Goal: Transaction & Acquisition: Download file/media

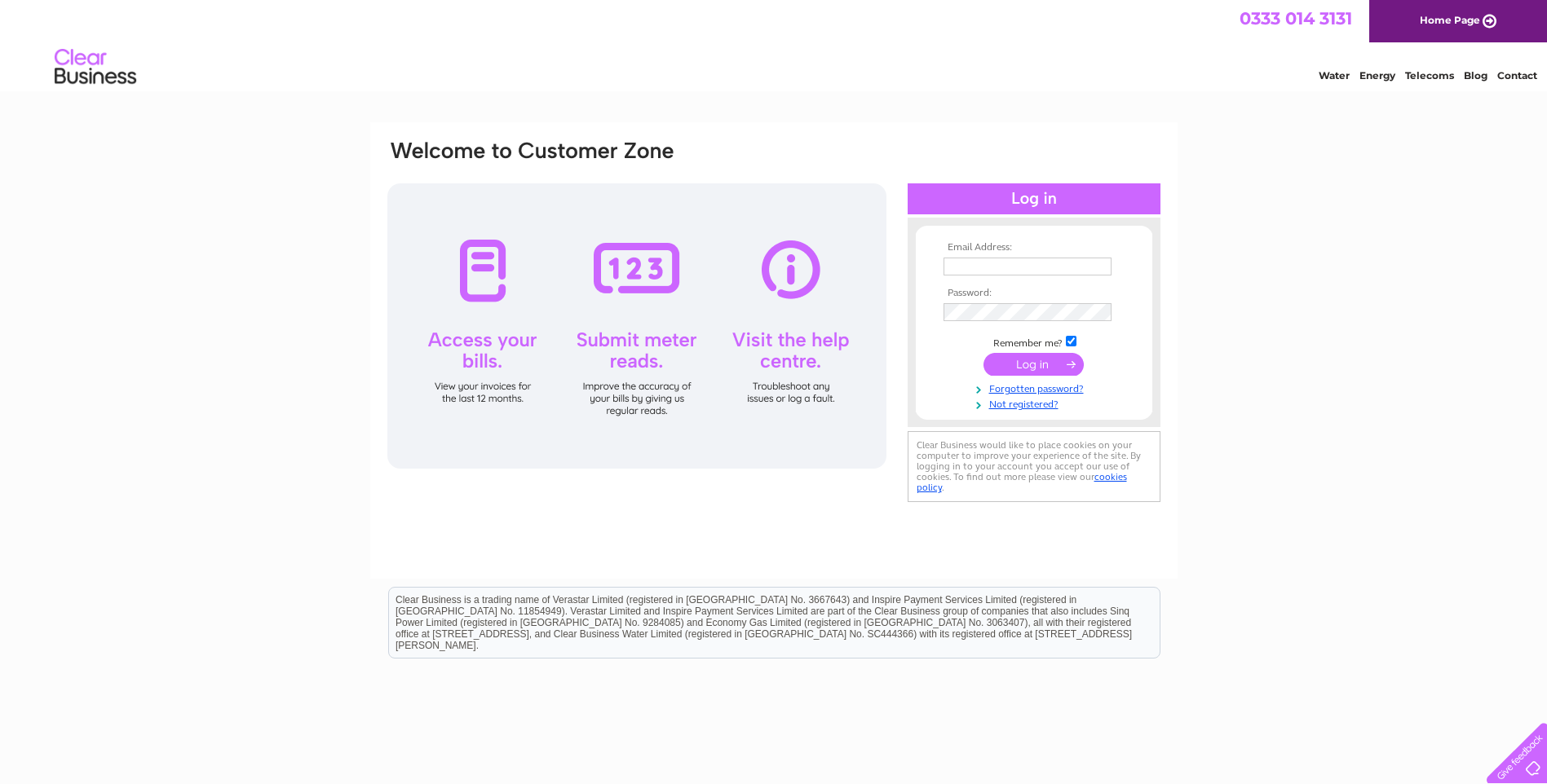
click at [998, 266] on input "text" at bounding box center [1028, 266] width 168 height 18
type input "[PERSON_NAME][EMAIL_ADDRESS][PERSON_NAME][DOMAIN_NAME]"
click at [984, 354] on input "submit" at bounding box center [1034, 365] width 100 height 23
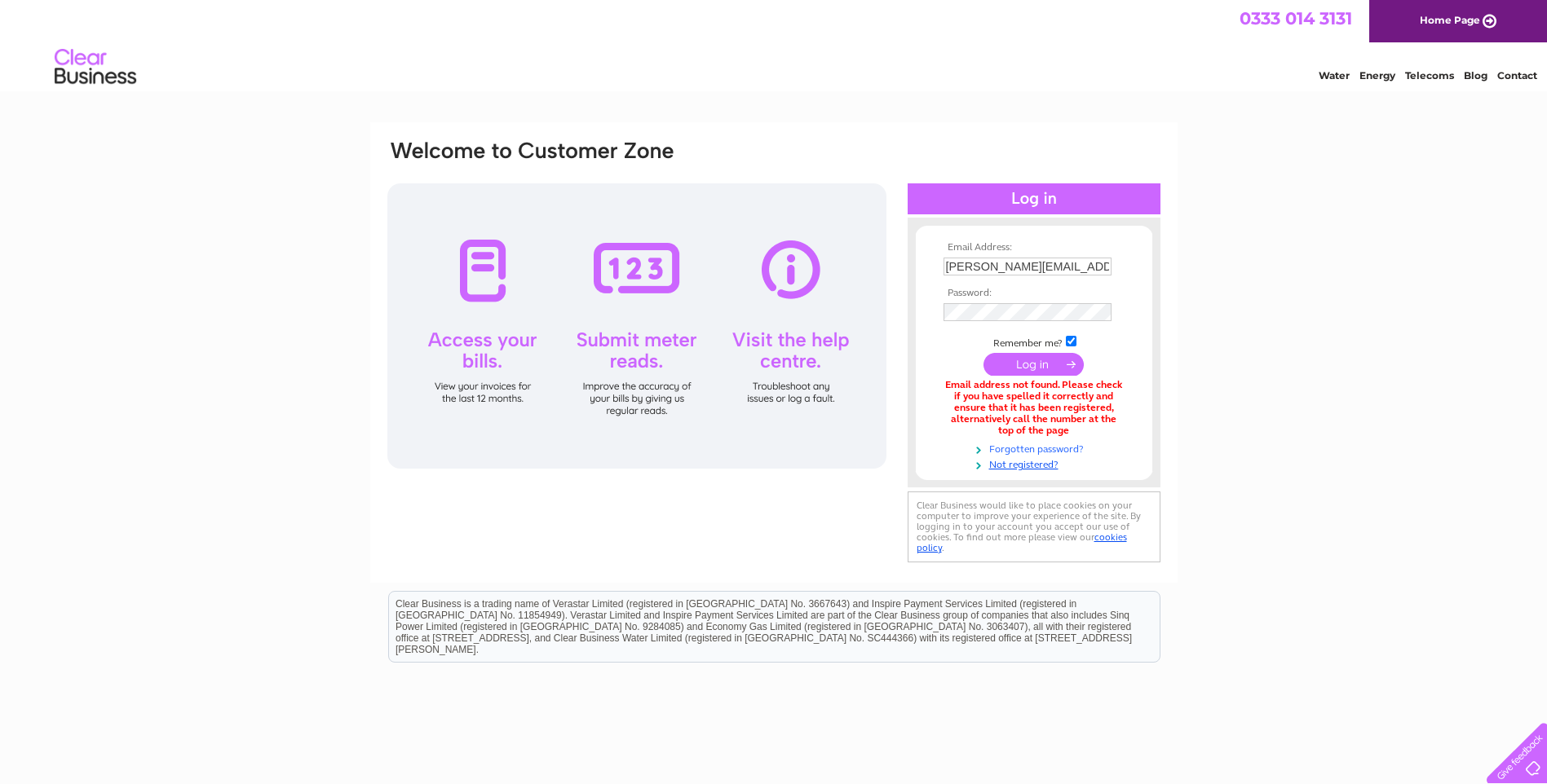
click at [1048, 452] on link "Forgotten password?" at bounding box center [1036, 448] width 185 height 16
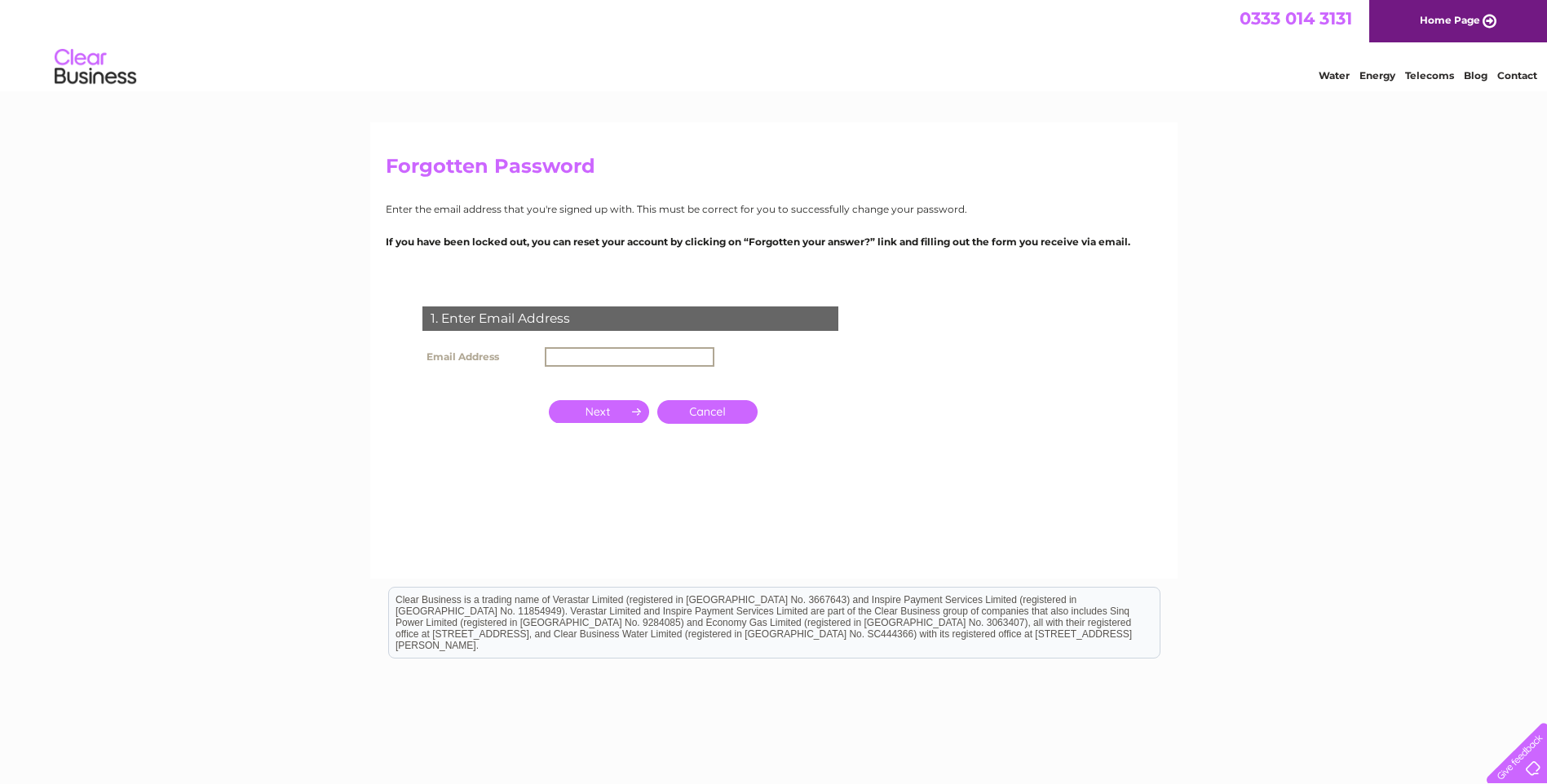
click at [564, 352] on input "text" at bounding box center [629, 357] width 169 height 20
type input "sarah@gillies.co"
click at [586, 418] on input "button" at bounding box center [599, 411] width 100 height 23
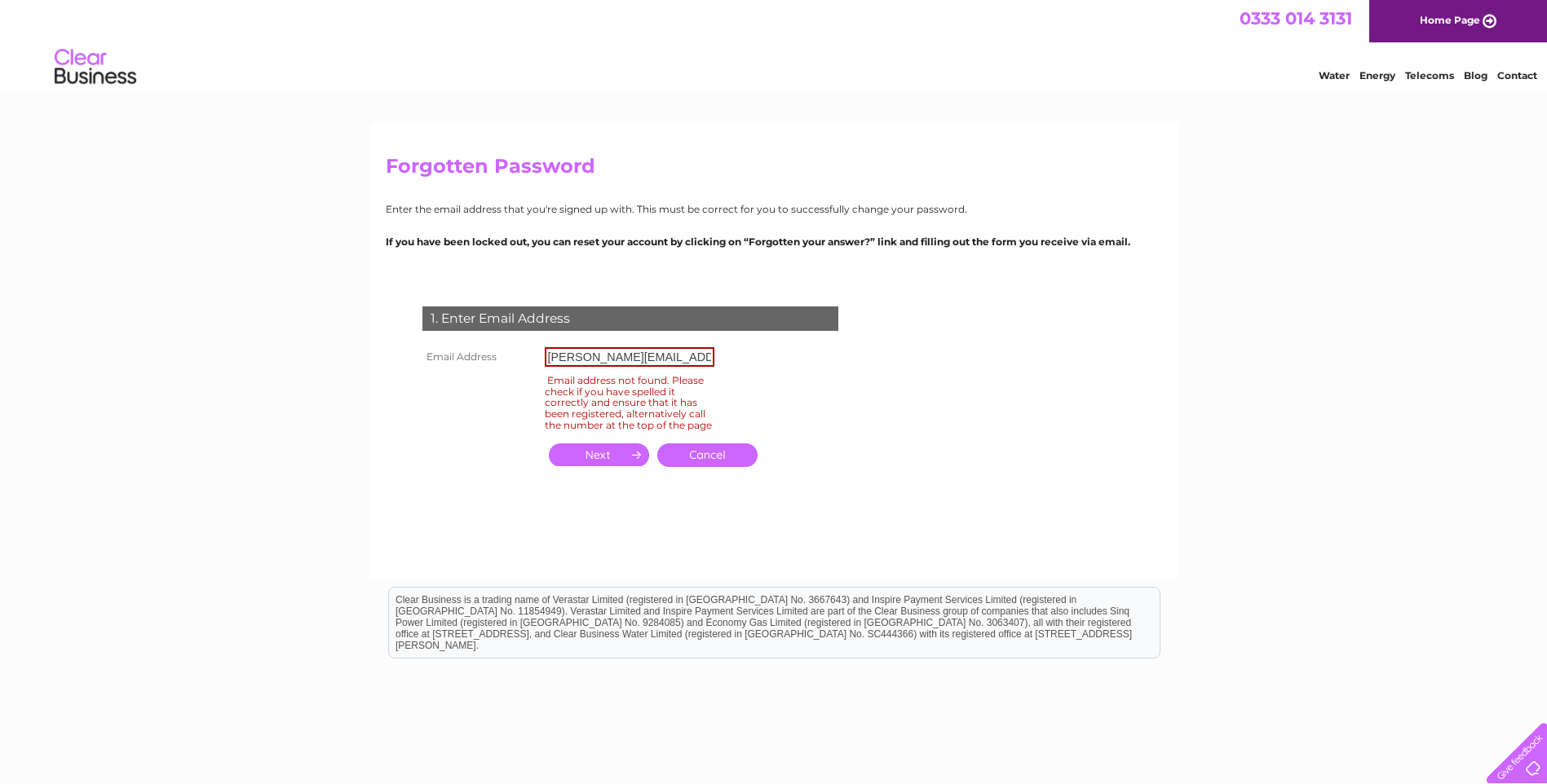
click at [722, 464] on link "Cancel" at bounding box center [707, 455] width 100 height 23
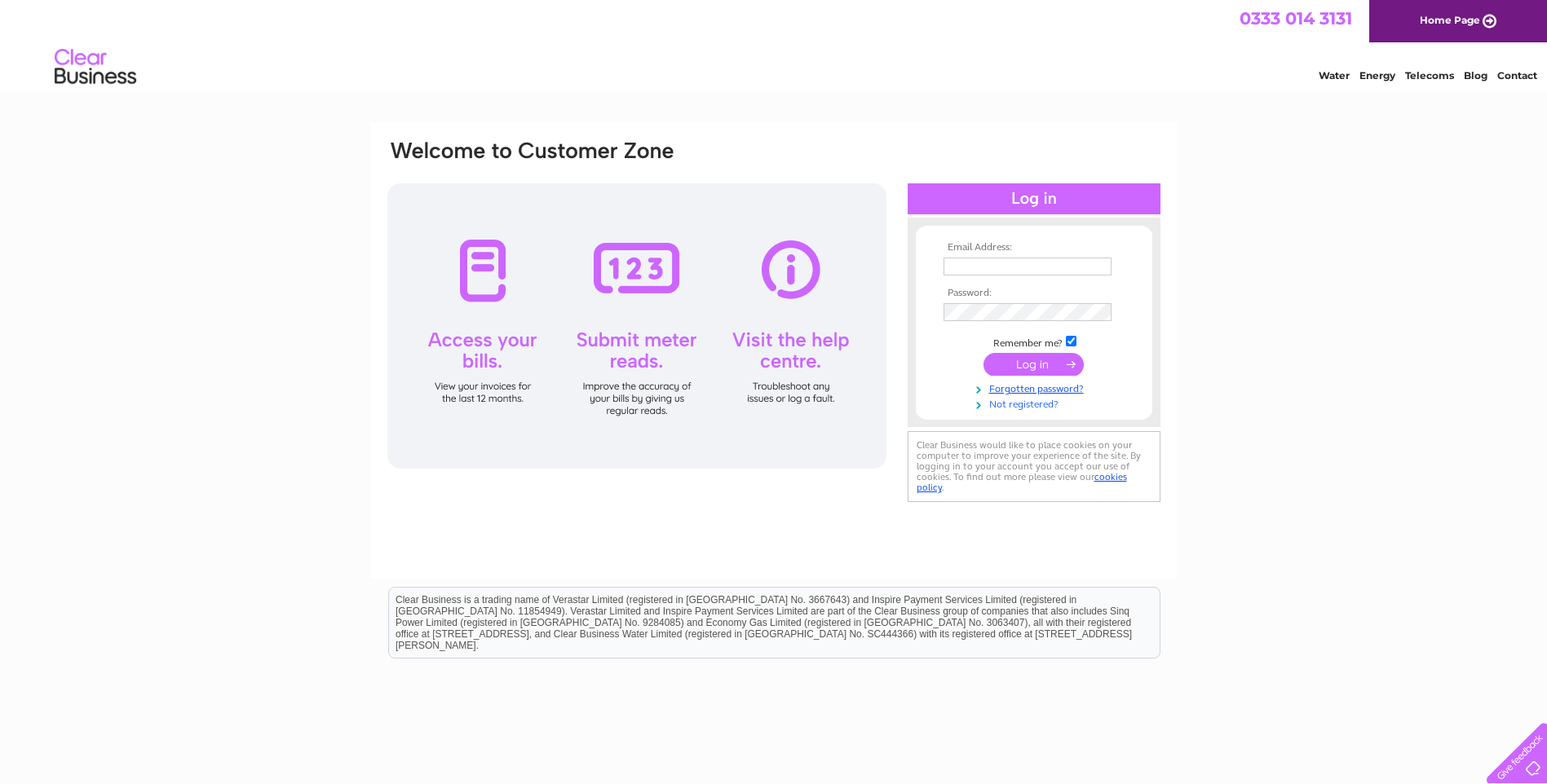
click at [1028, 404] on link "Not registered?" at bounding box center [1036, 403] width 185 height 16
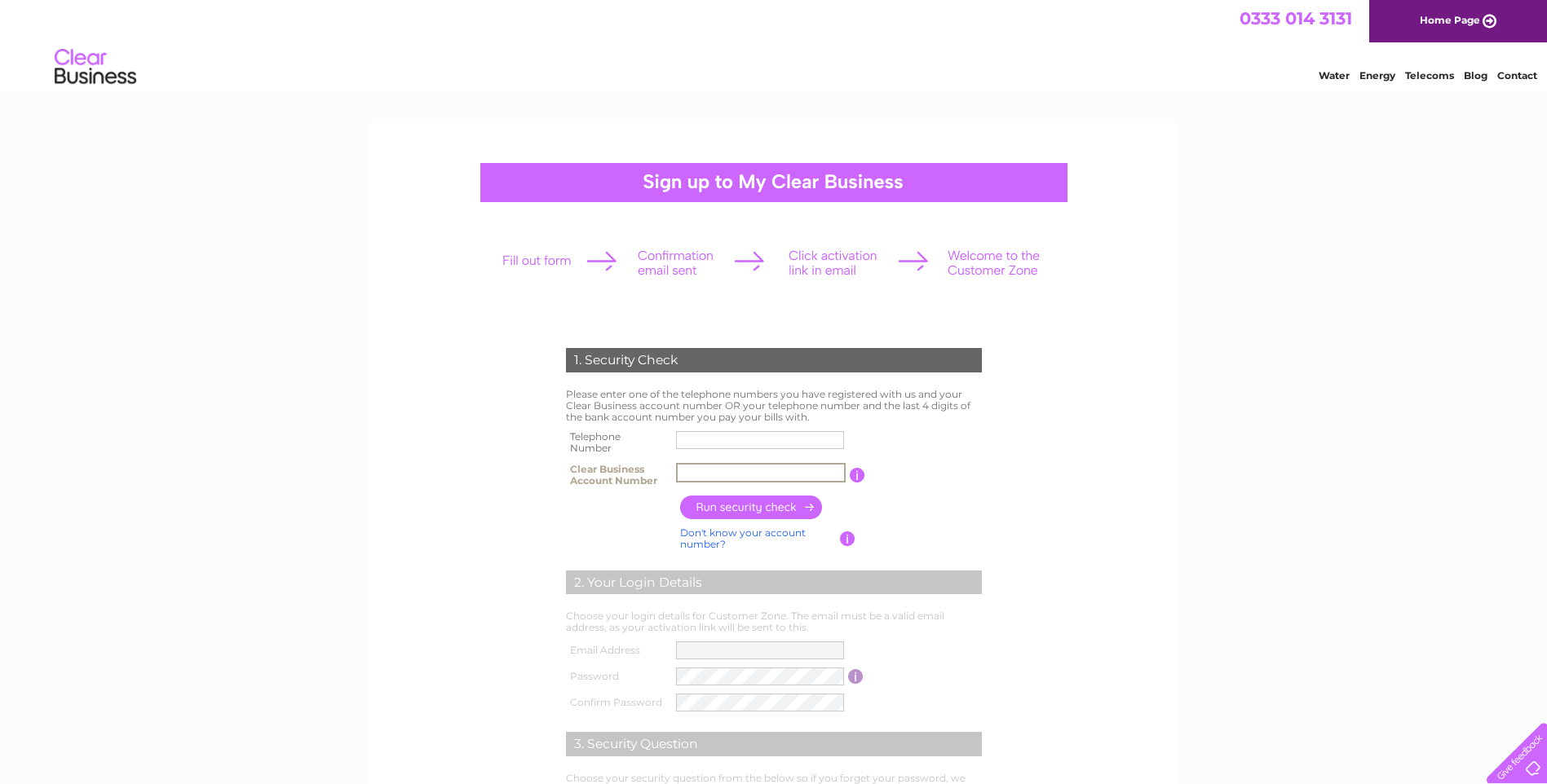
click at [717, 472] on input "text" at bounding box center [761, 473] width 169 height 20
paste input "20053183"
type input "20053183"
click at [759, 499] on input "button" at bounding box center [752, 508] width 144 height 23
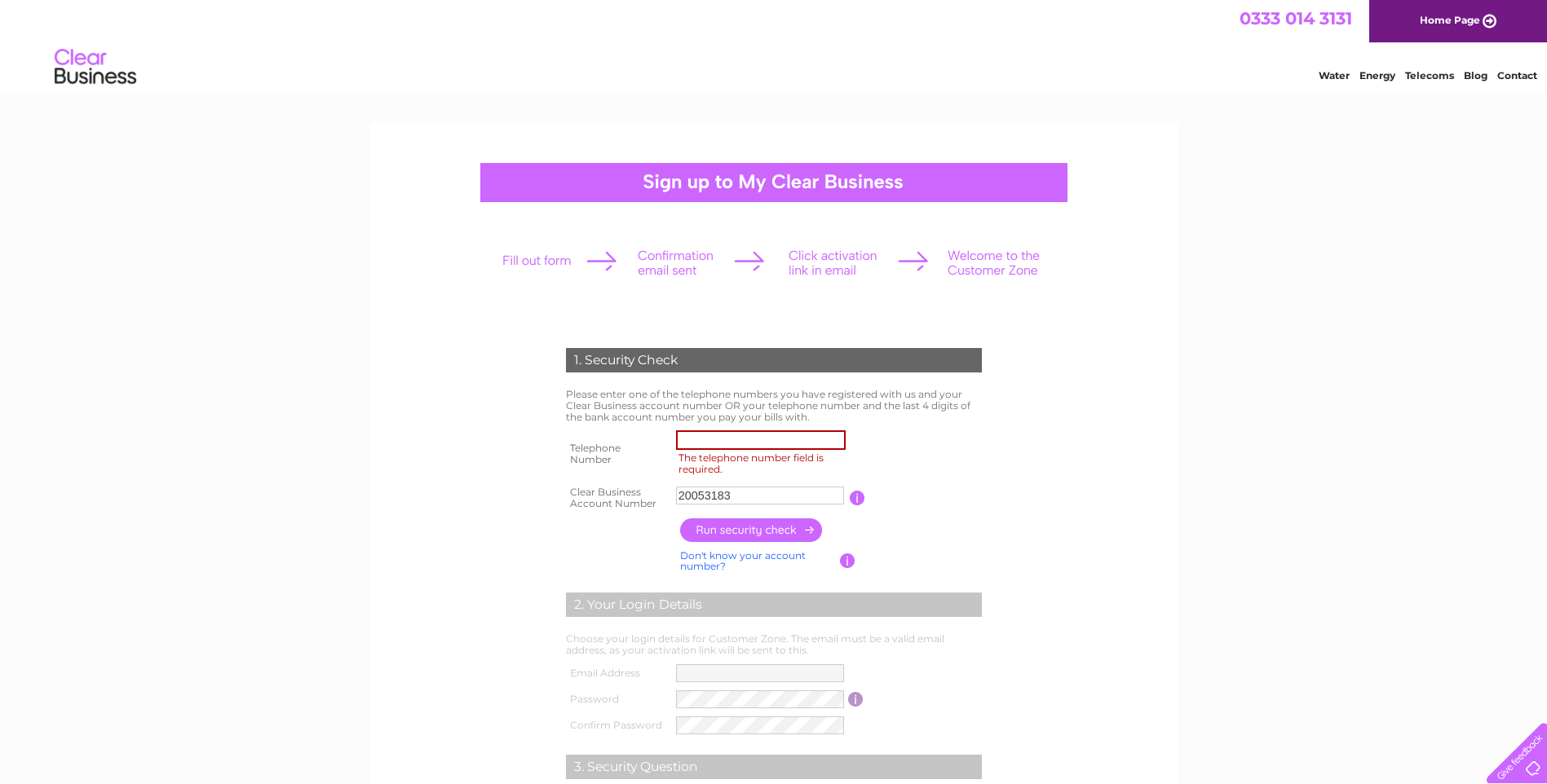
click at [745, 437] on input "The telephone number field is required." at bounding box center [761, 440] width 169 height 20
type input "07783950503"
click at [750, 525] on input "button" at bounding box center [752, 530] width 144 height 23
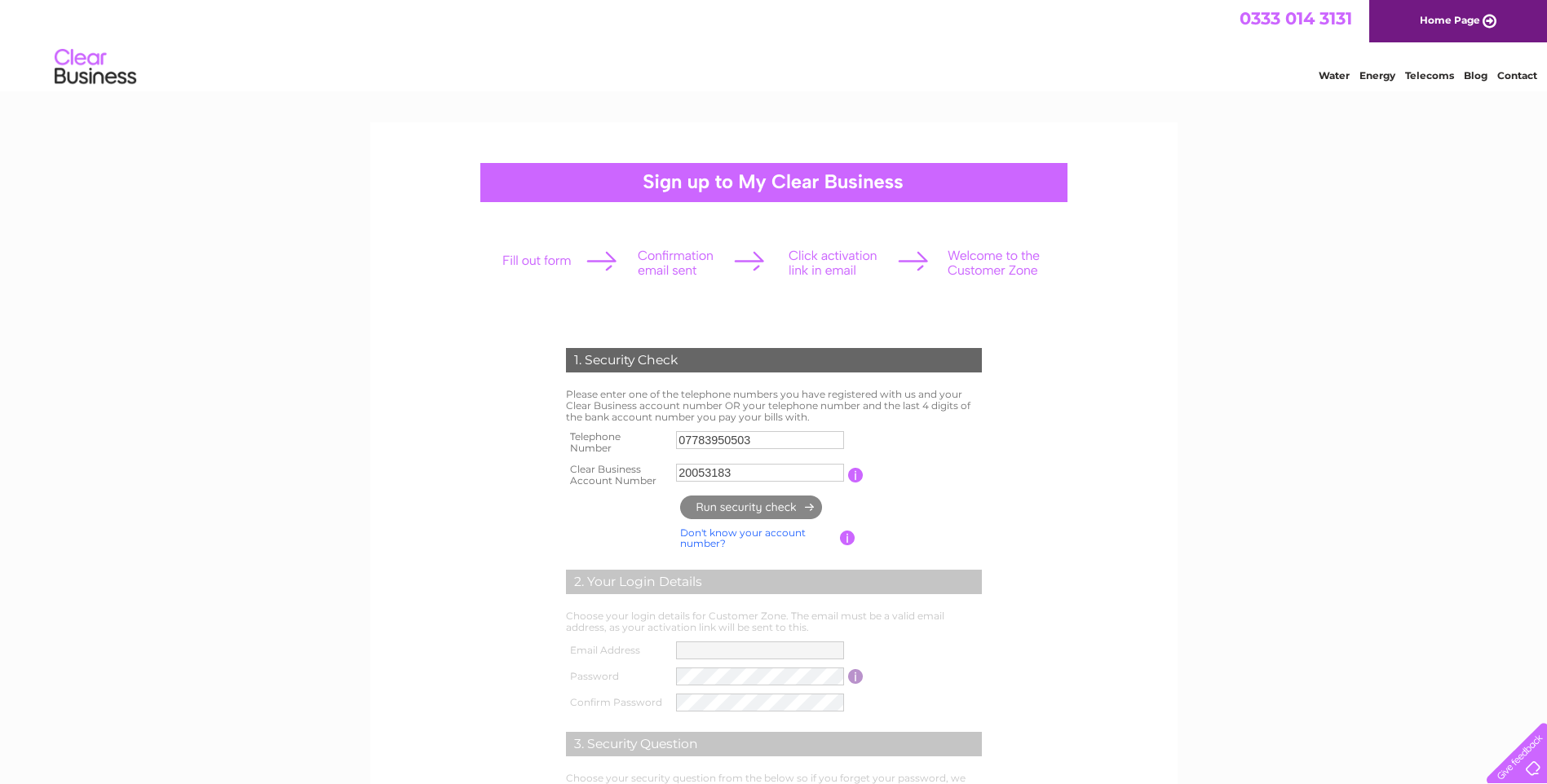
click at [853, 474] on input "button" at bounding box center [856, 475] width 16 height 15
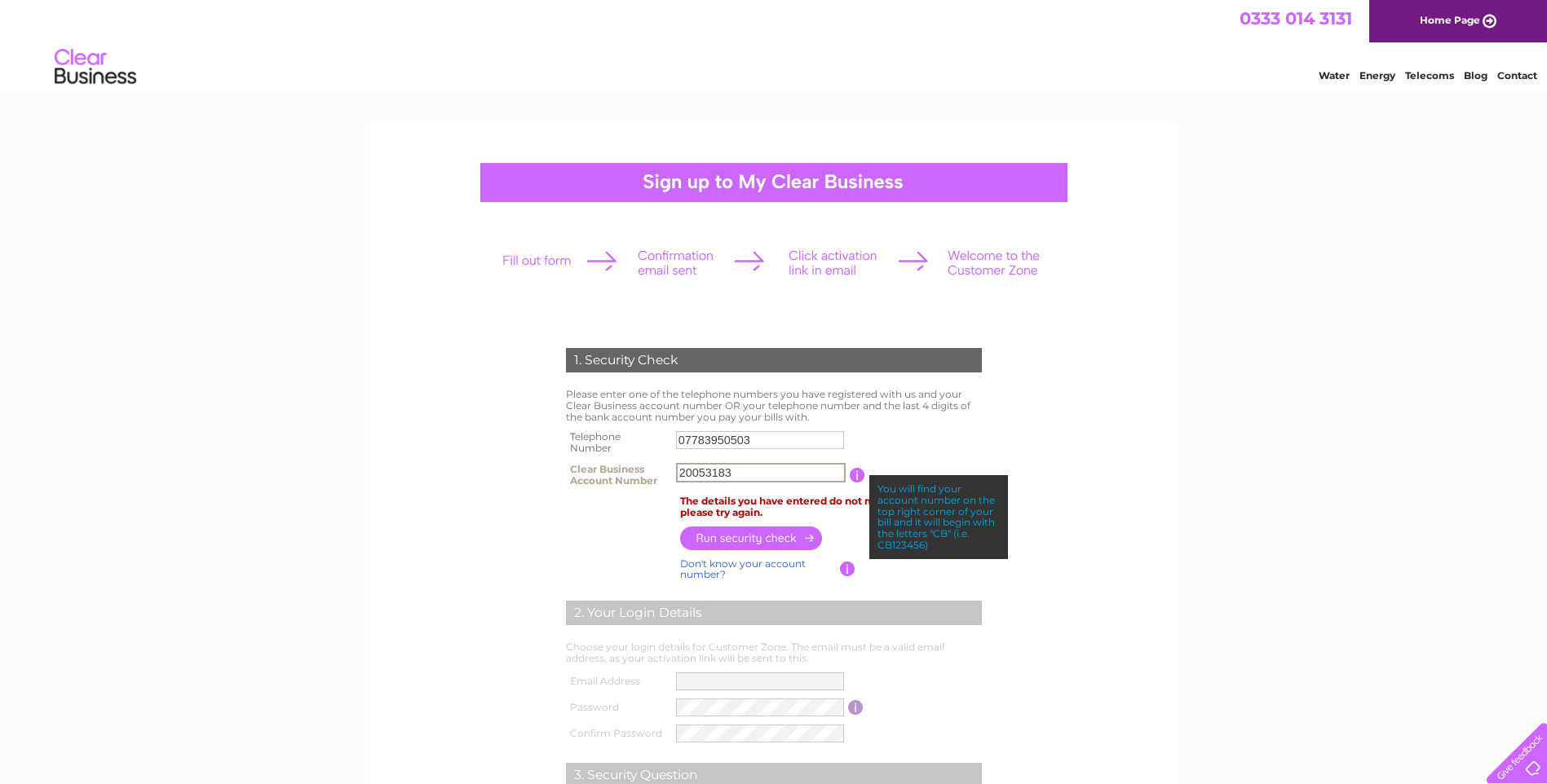
drag, startPoint x: 755, startPoint y: 471, endPoint x: 540, endPoint y: 486, distance: 215.5
click at [542, 486] on div "1. Security Check Please enter one of the telephone numbers you have registered…" at bounding box center [774, 627] width 492 height 592
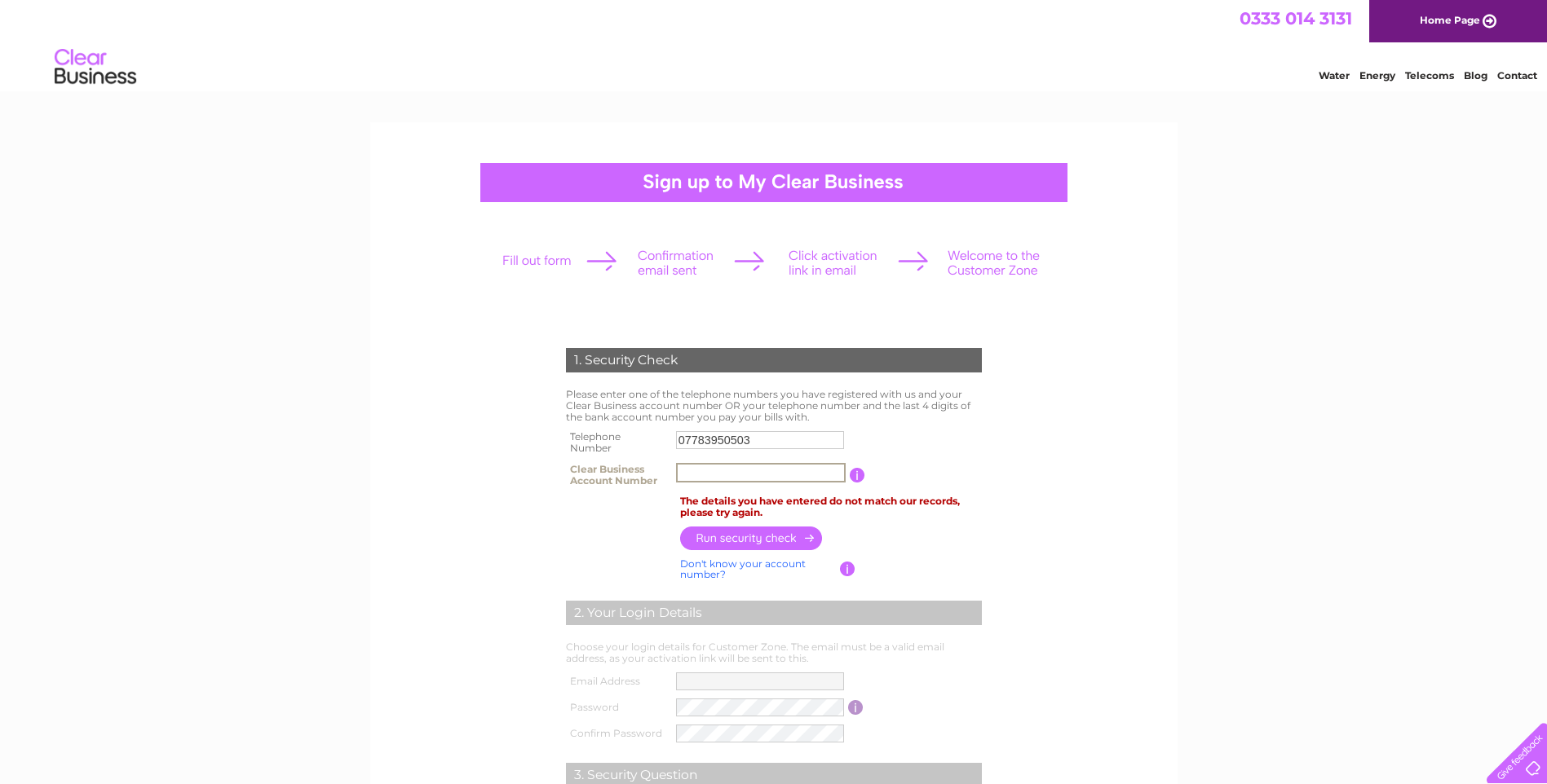
paste input "CB111591"
type input "CB111591"
click at [748, 534] on input "button" at bounding box center [752, 537] width 144 height 23
click at [762, 450] on label at bounding box center [763, 451] width 173 height 5
click at [762, 449] on input "07783950503" at bounding box center [761, 440] width 168 height 18
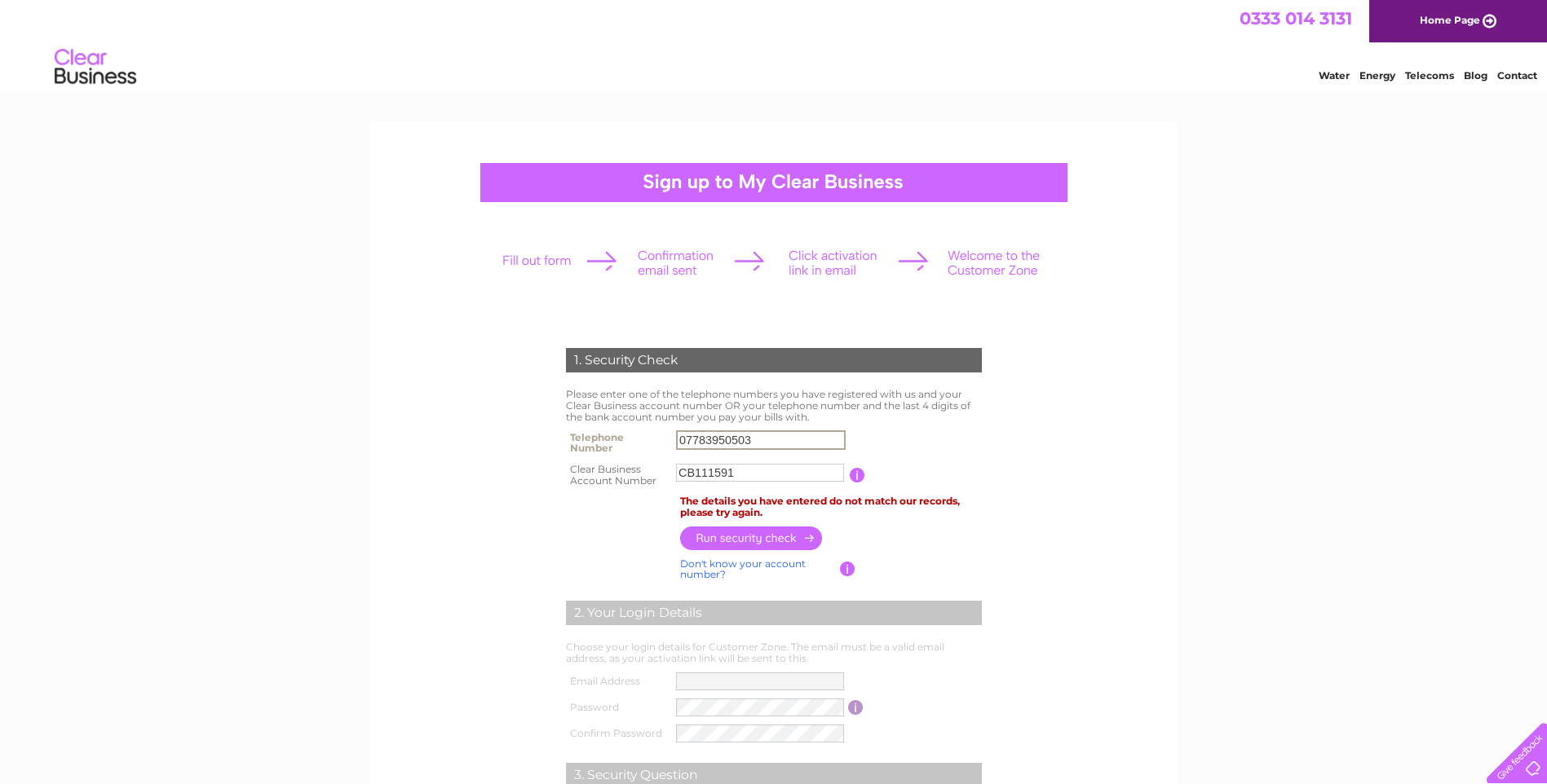
drag, startPoint x: 762, startPoint y: 444, endPoint x: 655, endPoint y: 450, distance: 107.2
click at [661, 450] on tr "Telephone Number 07783950503" at bounding box center [774, 442] width 424 height 32
click at [764, 533] on input "button" at bounding box center [752, 538] width 144 height 23
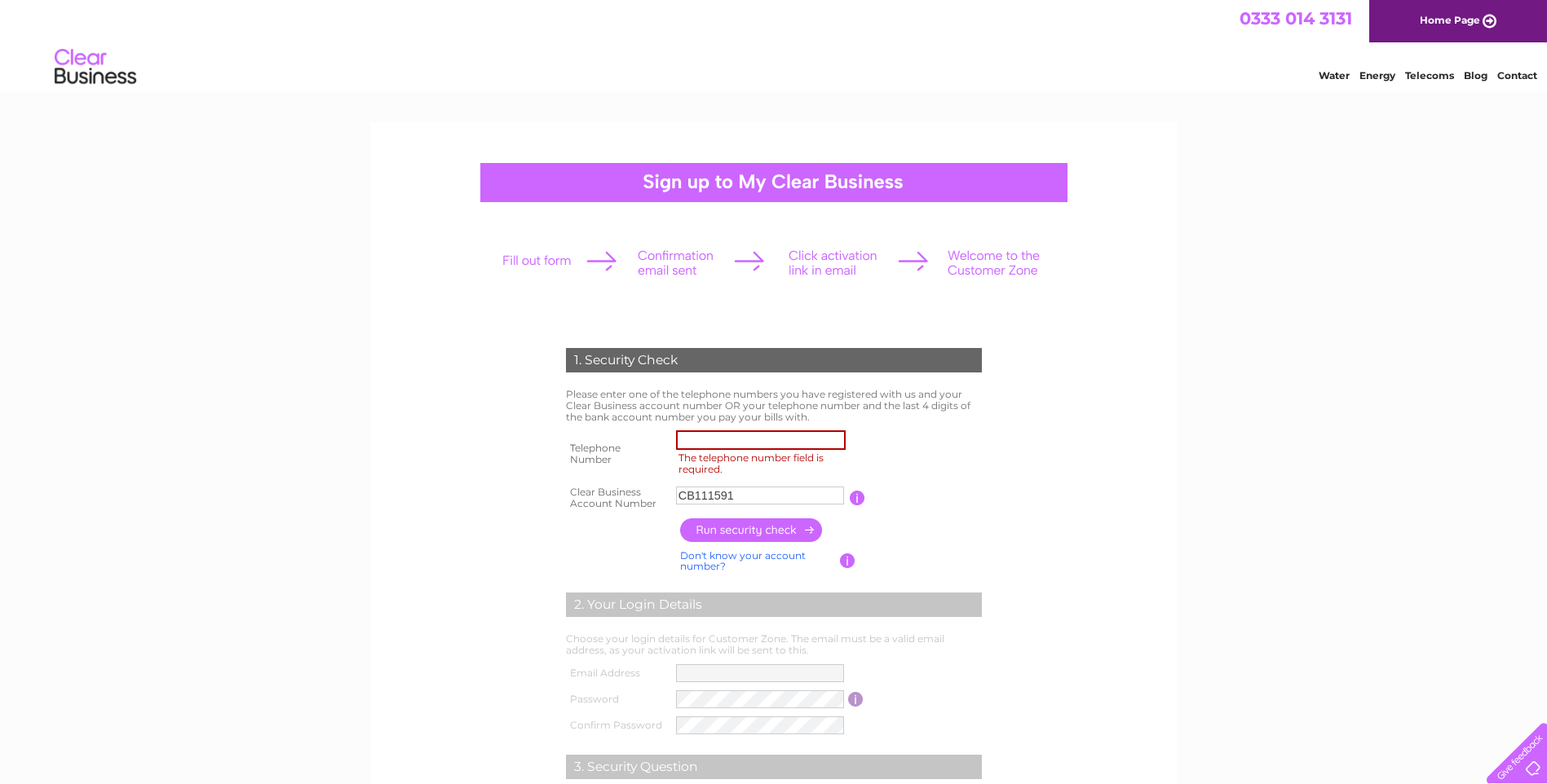
click at [738, 440] on input "The telephone number field is required." at bounding box center [761, 440] width 169 height 20
type input "07971191126"
click at [752, 534] on input "button" at bounding box center [752, 530] width 144 height 23
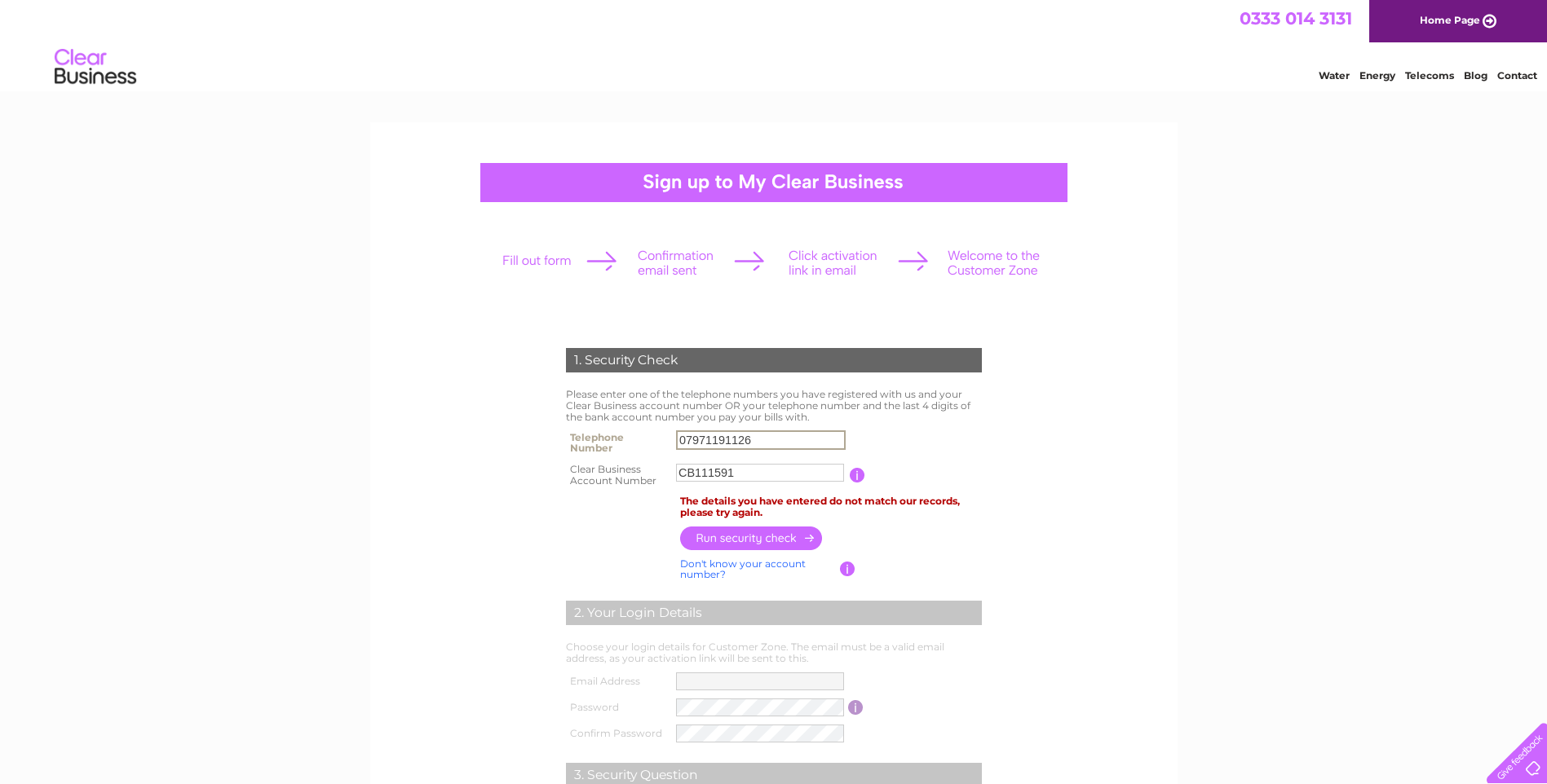
drag, startPoint x: 767, startPoint y: 438, endPoint x: 664, endPoint y: 446, distance: 103.3
click at [666, 446] on tr "Telephone Number 07971191126" at bounding box center [774, 442] width 424 height 32
type input "07921920751"
click at [751, 541] on input "button" at bounding box center [752, 538] width 144 height 23
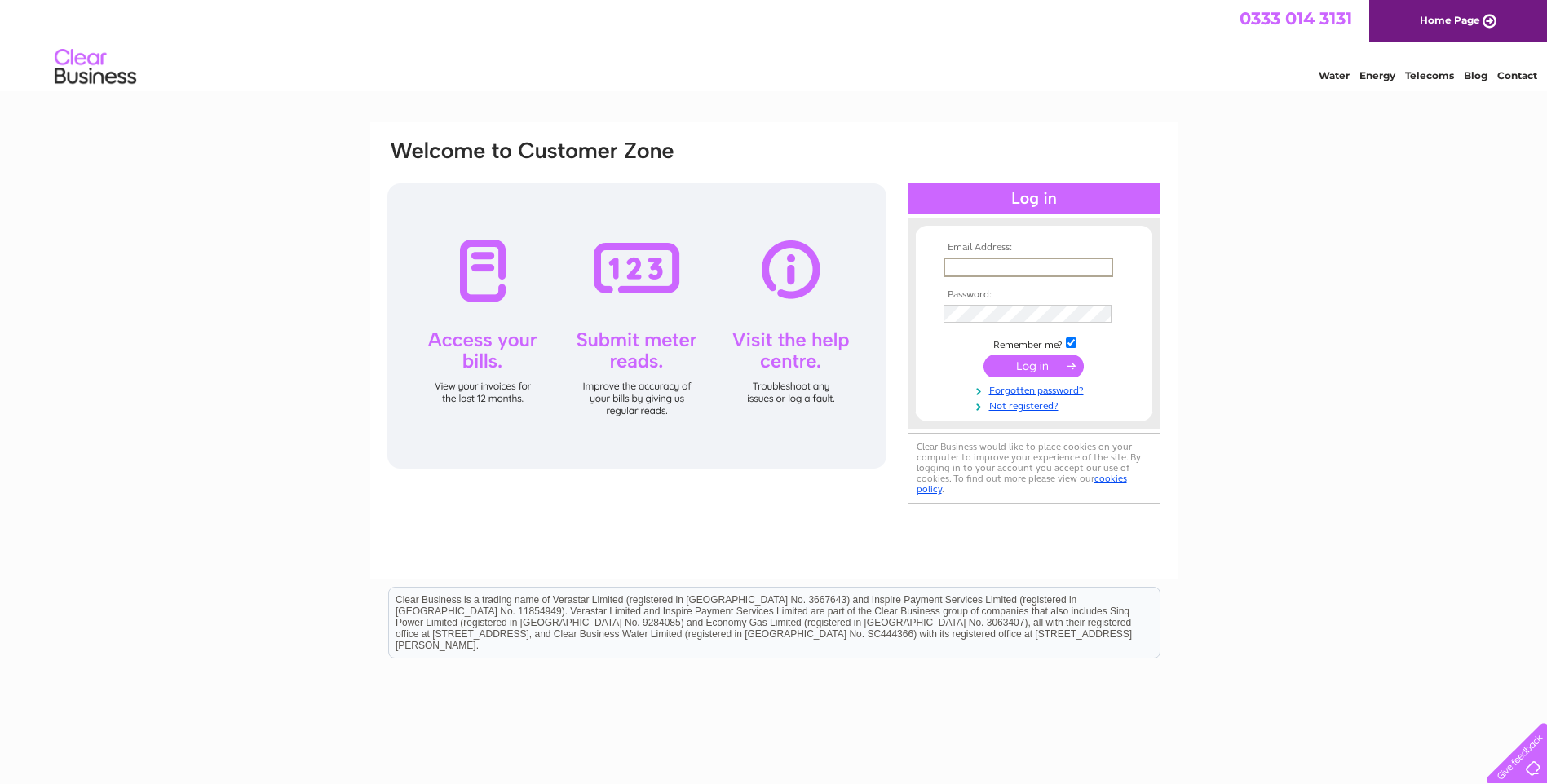
click at [977, 266] on input "text" at bounding box center [1028, 267] width 169 height 20
click at [978, 269] on input "text" at bounding box center [1028, 266] width 168 height 18
paste input "elaine@gillies.co"
type input "elaine@gillies.co"
click at [1037, 358] on input "submit" at bounding box center [1034, 364] width 100 height 23
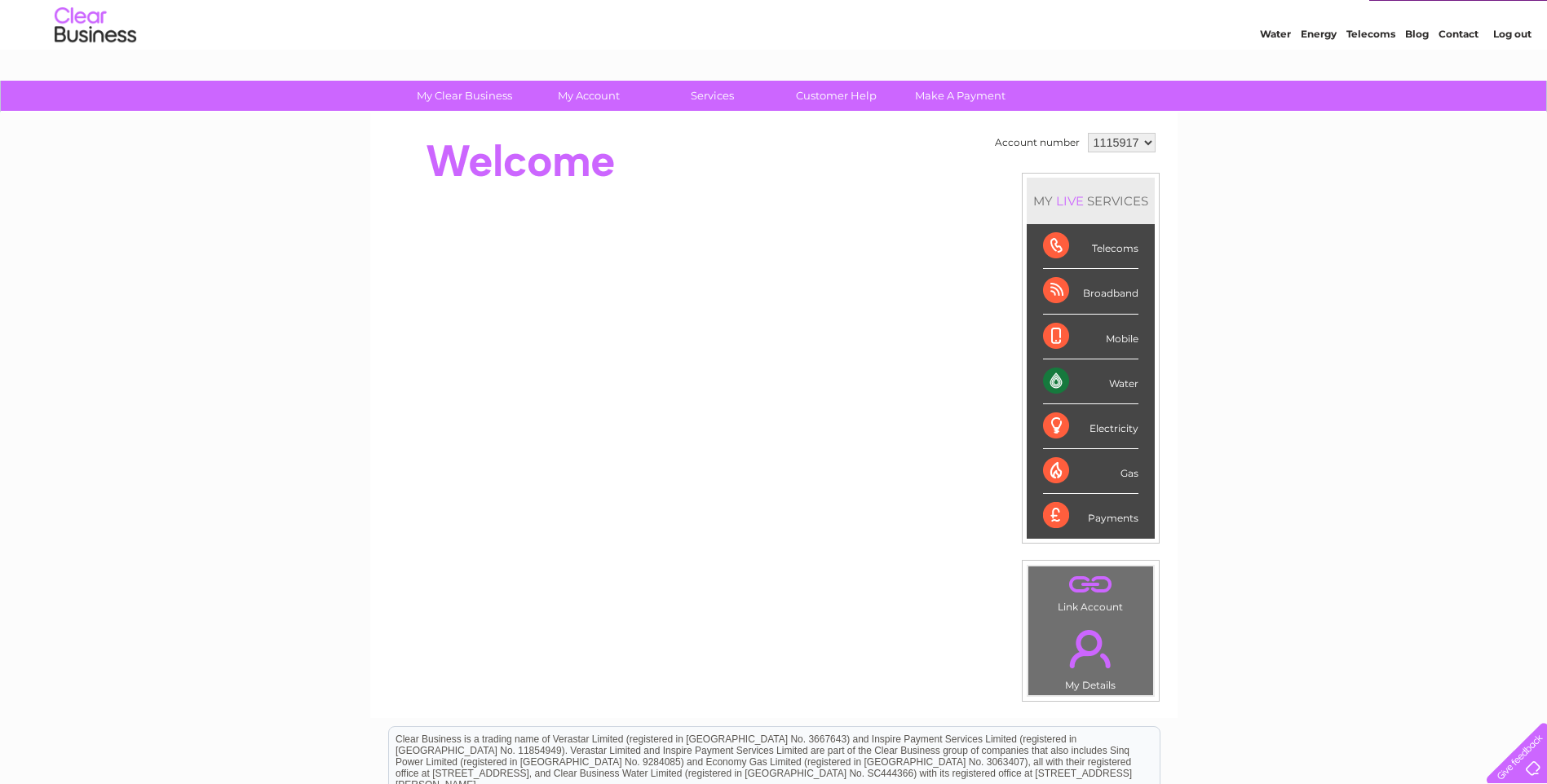
scroll to position [81, 0]
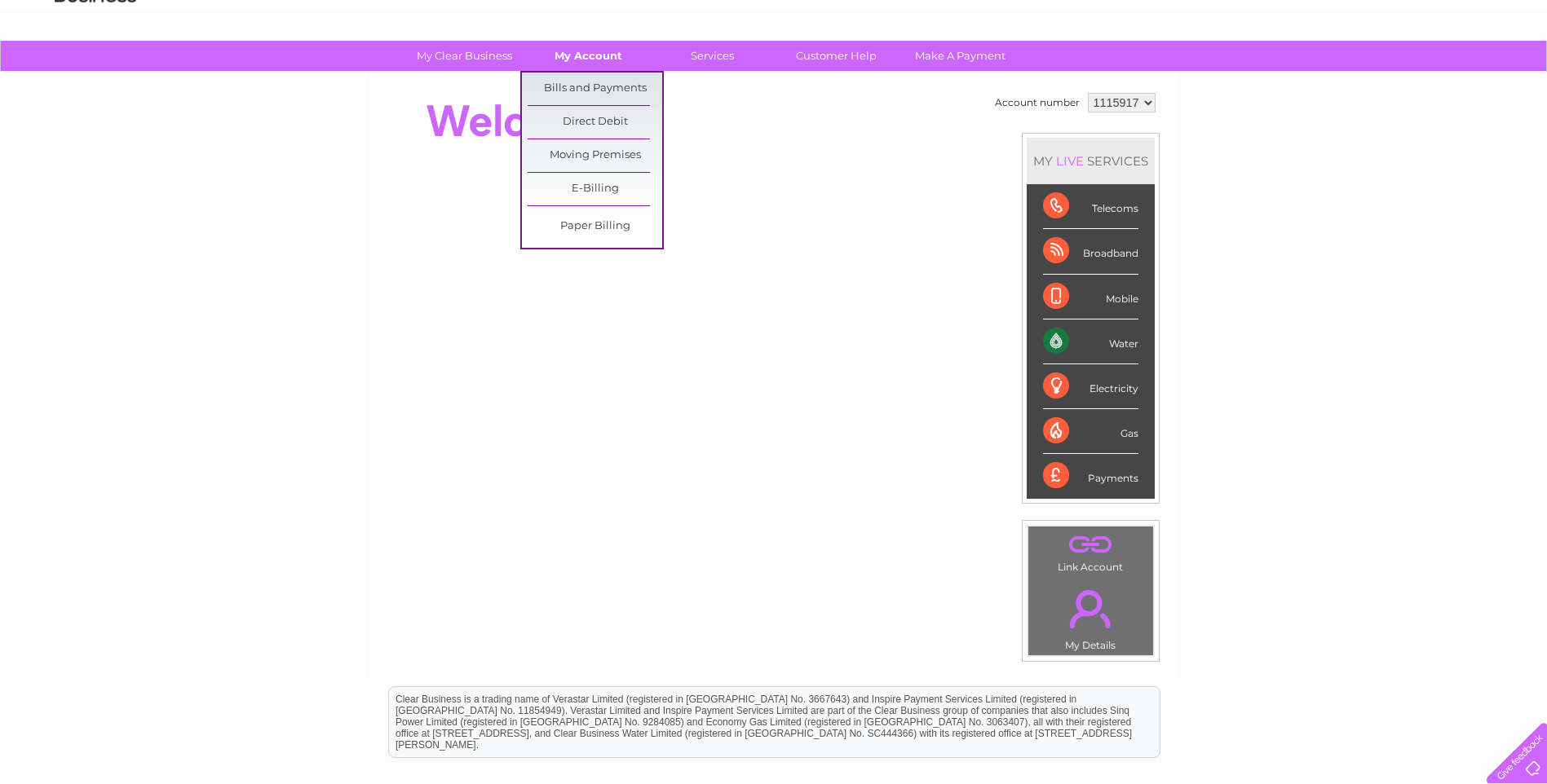
click at [591, 59] on link "My Account" at bounding box center [587, 56] width 134 height 30
click at [593, 85] on link "Bills and Payments" at bounding box center [594, 88] width 134 height 32
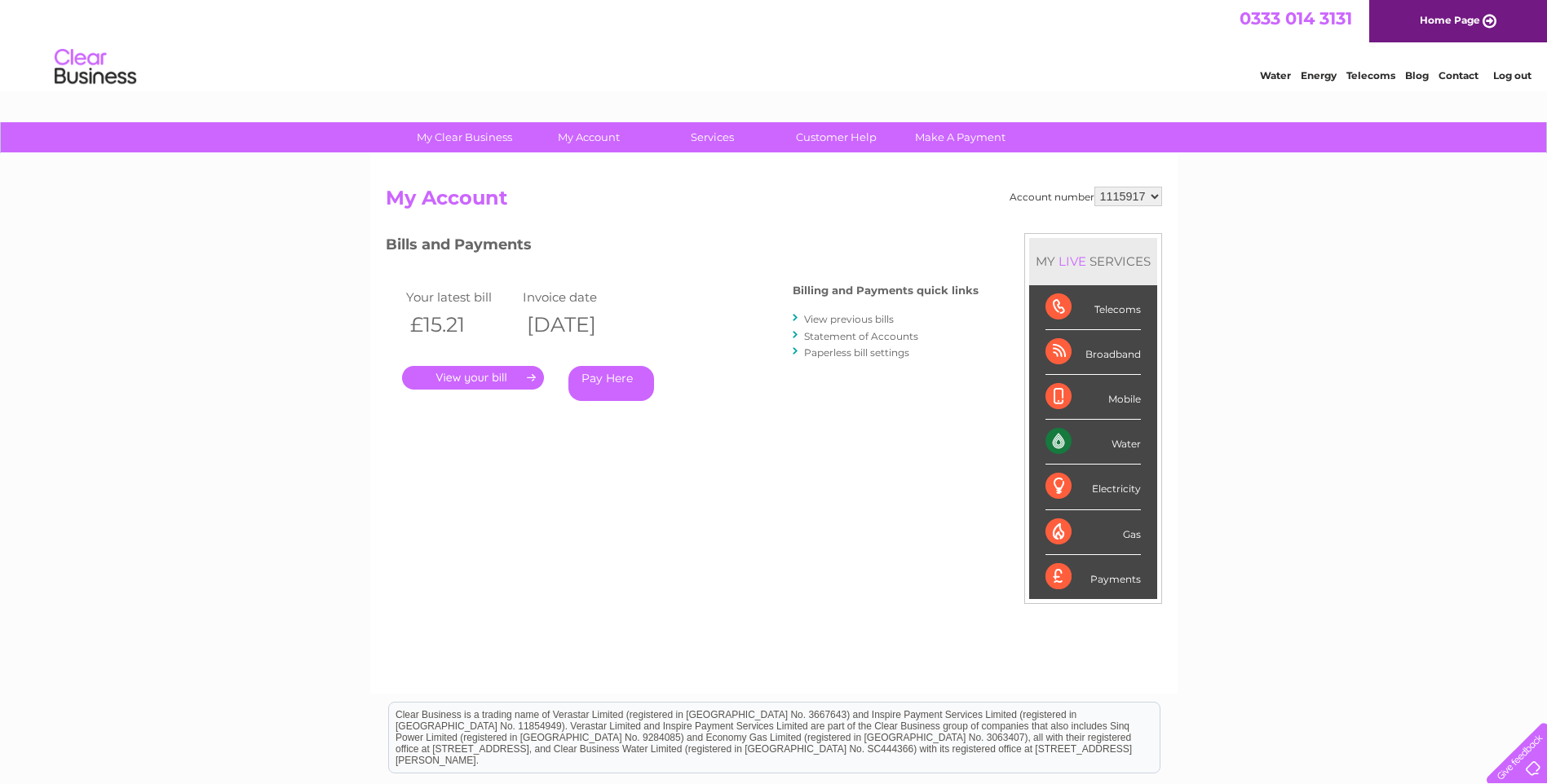
click at [498, 381] on link "." at bounding box center [473, 378] width 142 height 23
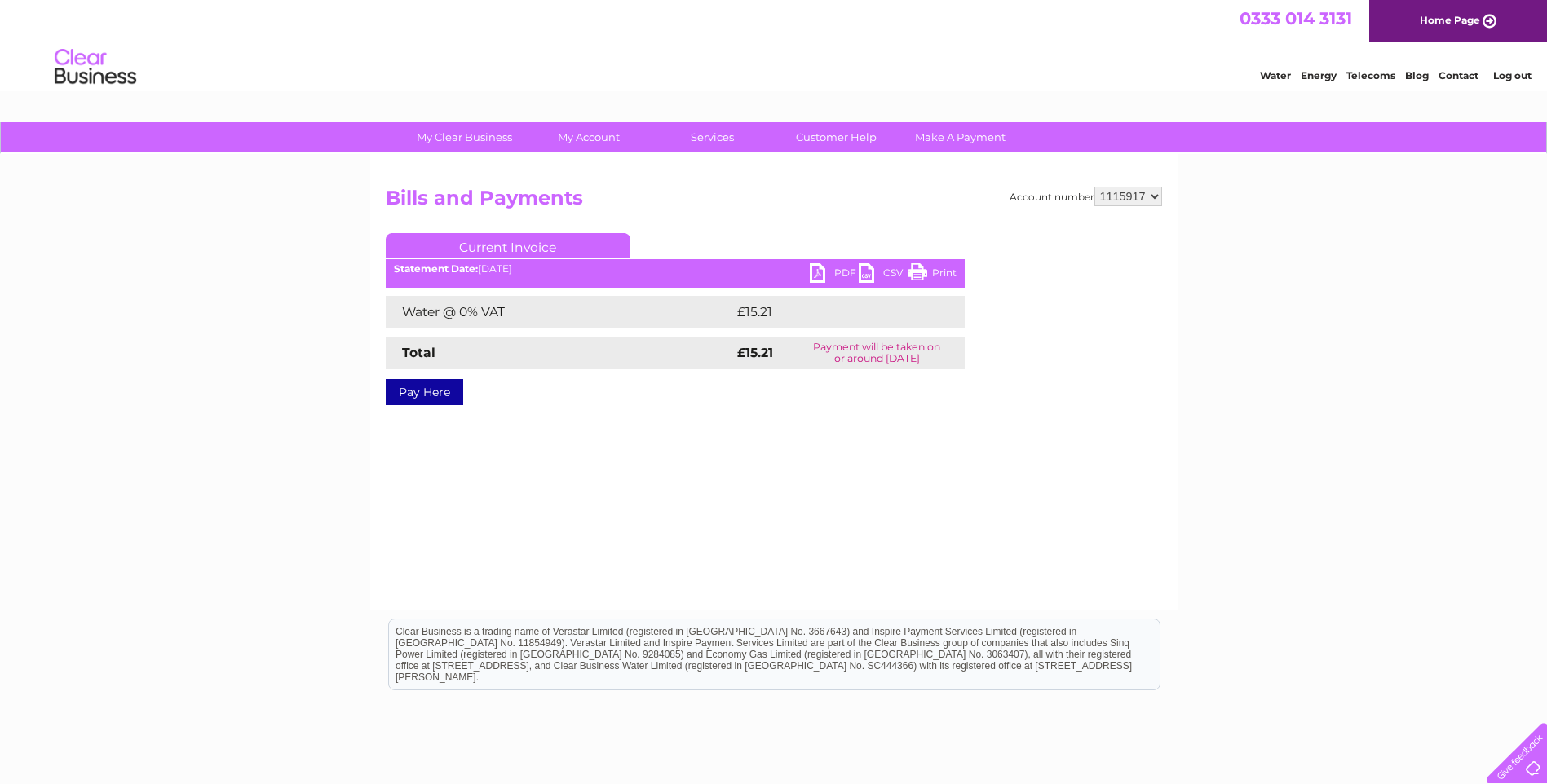
click at [843, 271] on link "PDF" at bounding box center [834, 275] width 49 height 23
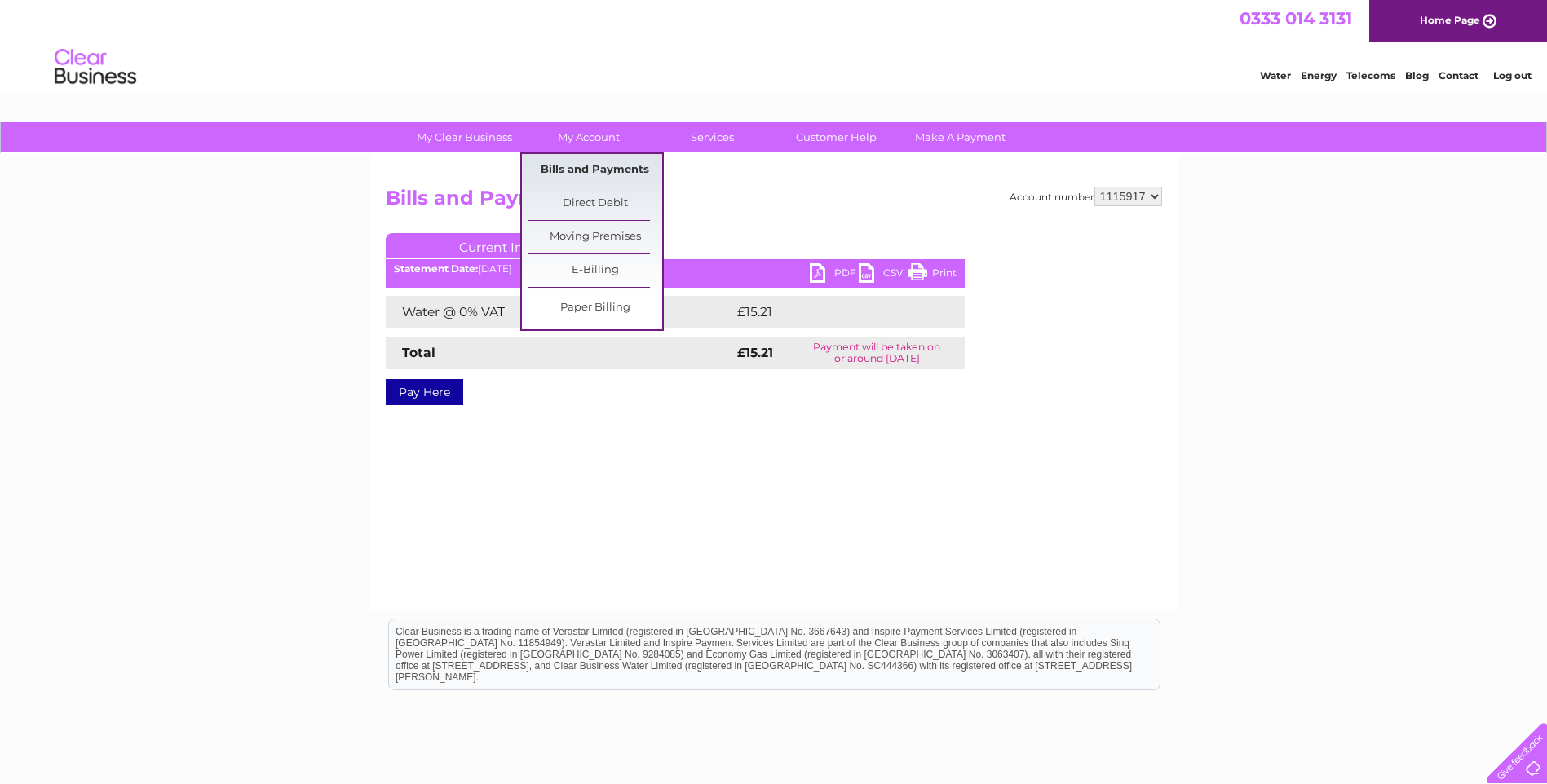
click at [594, 174] on link "Bills and Payments" at bounding box center [594, 169] width 134 height 32
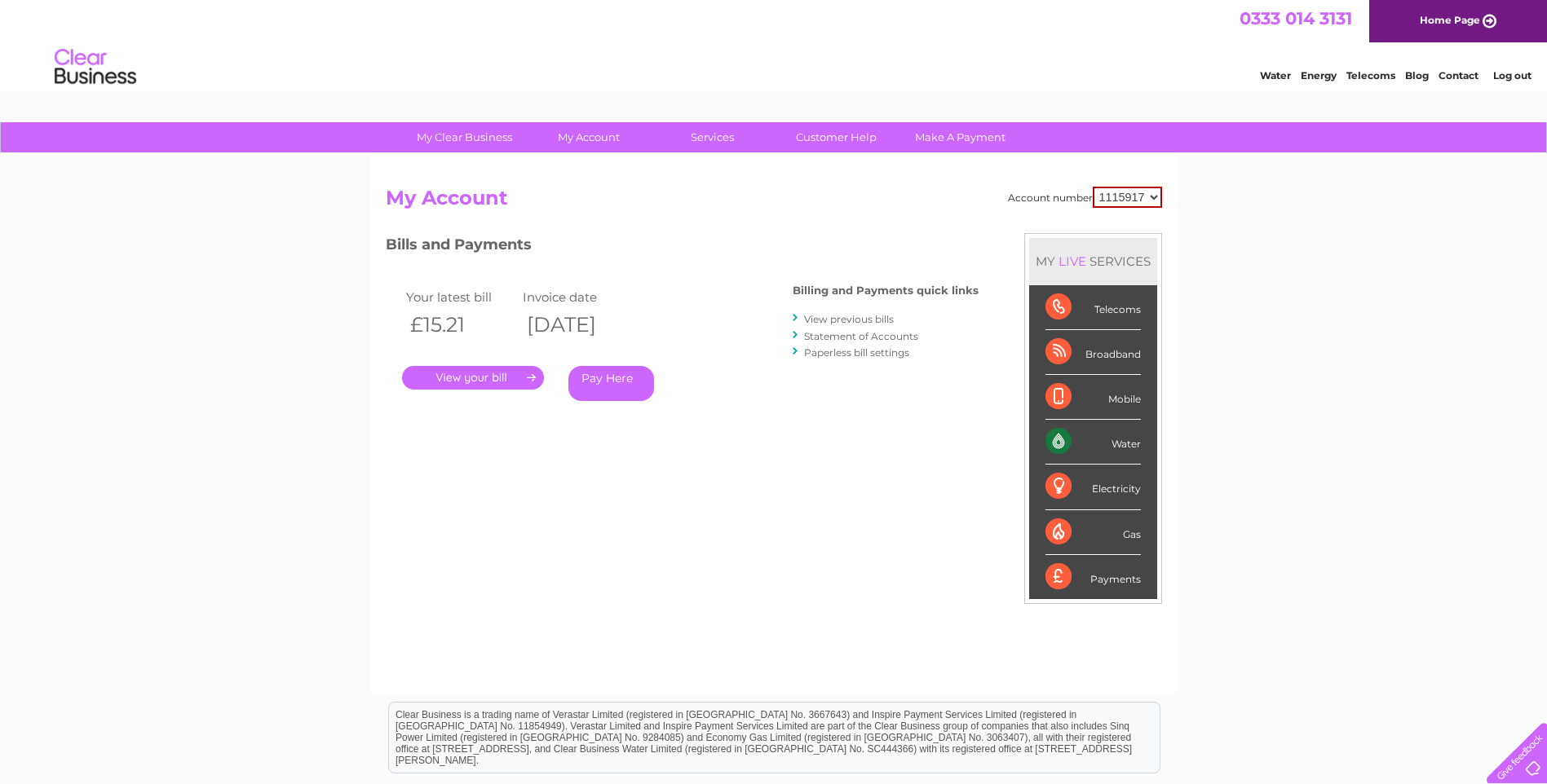
click at [872, 320] on link "View previous bills" at bounding box center [849, 319] width 90 height 12
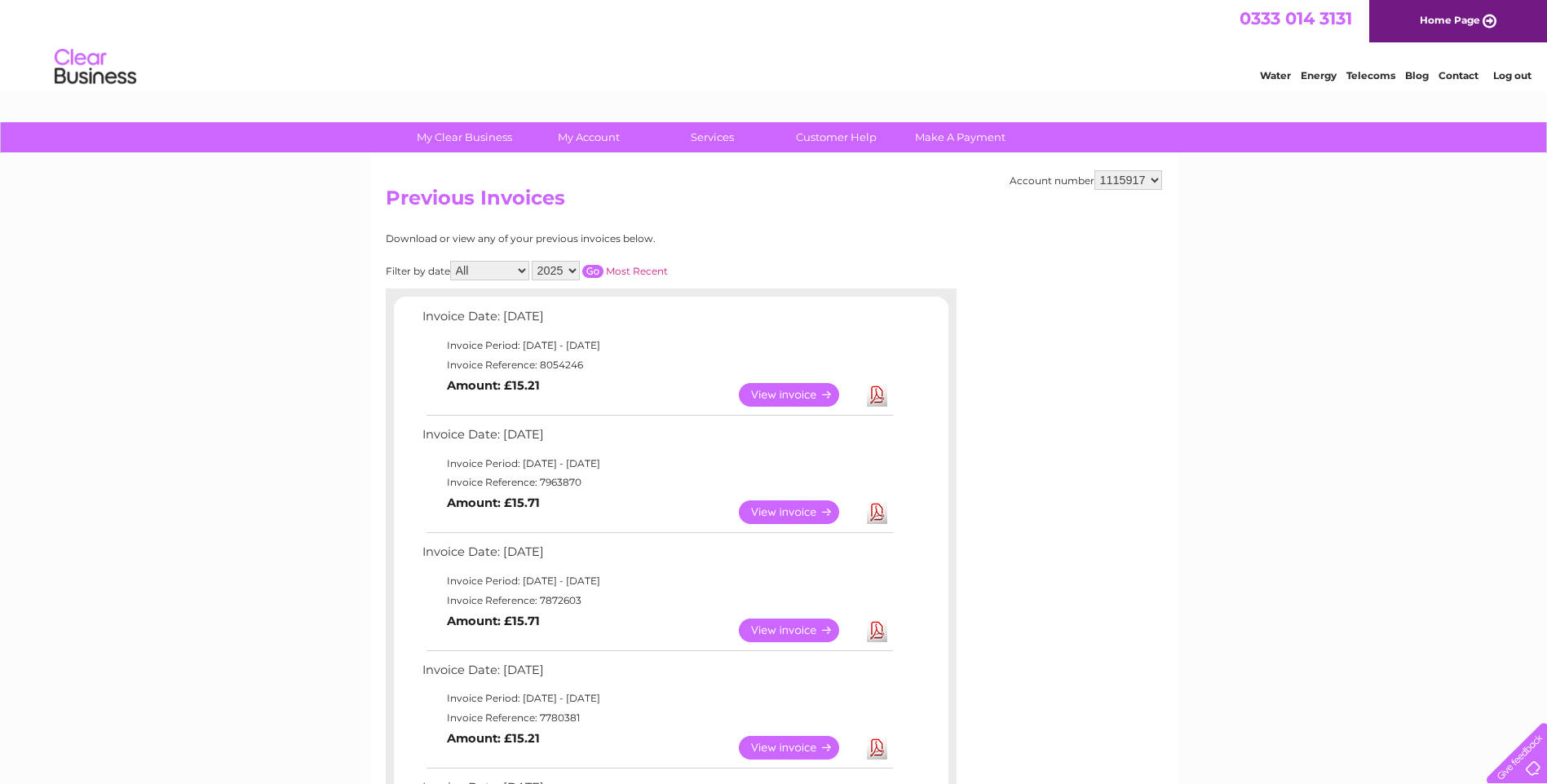
click at [882, 516] on link "Download" at bounding box center [877, 513] width 21 height 23
